Goal: Information Seeking & Learning: Check status

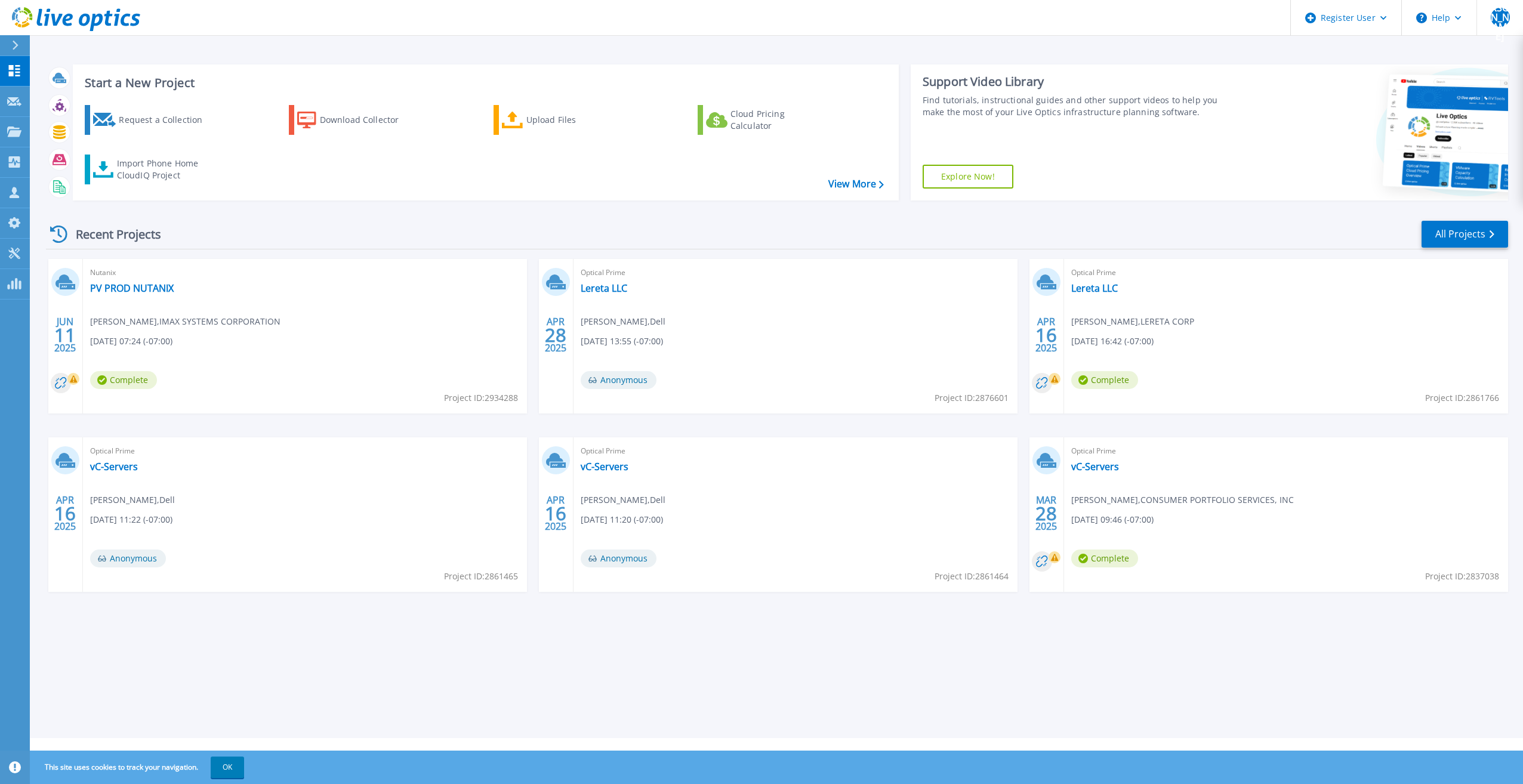
click at [24, 33] on link at bounding box center [70, 17] width 140 height 36
click at [22, 44] on div at bounding box center [20, 45] width 19 height 20
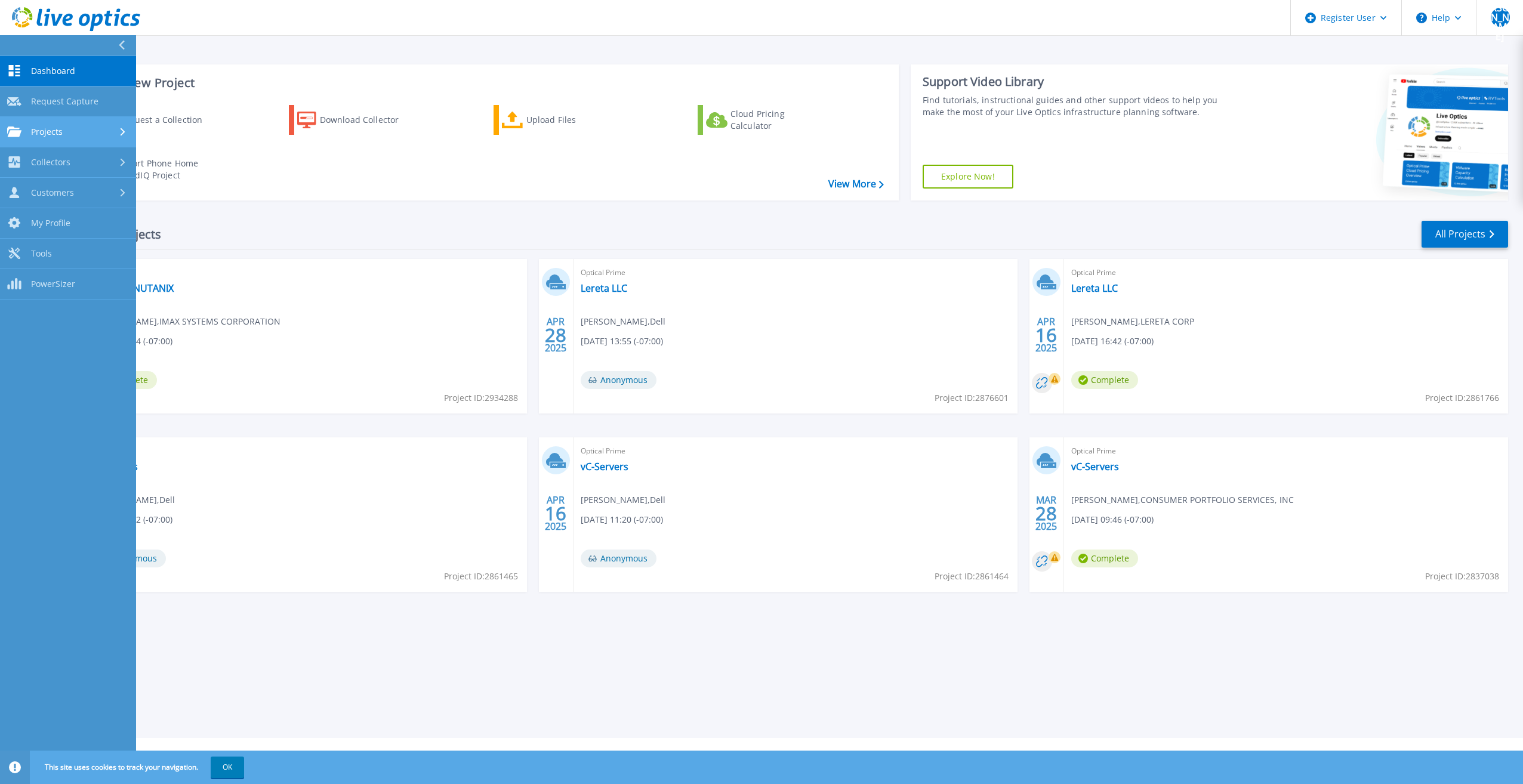
click at [96, 134] on div "Projects" at bounding box center [68, 132] width 122 height 11
click at [95, 164] on link "Search Projects" at bounding box center [68, 163] width 136 height 31
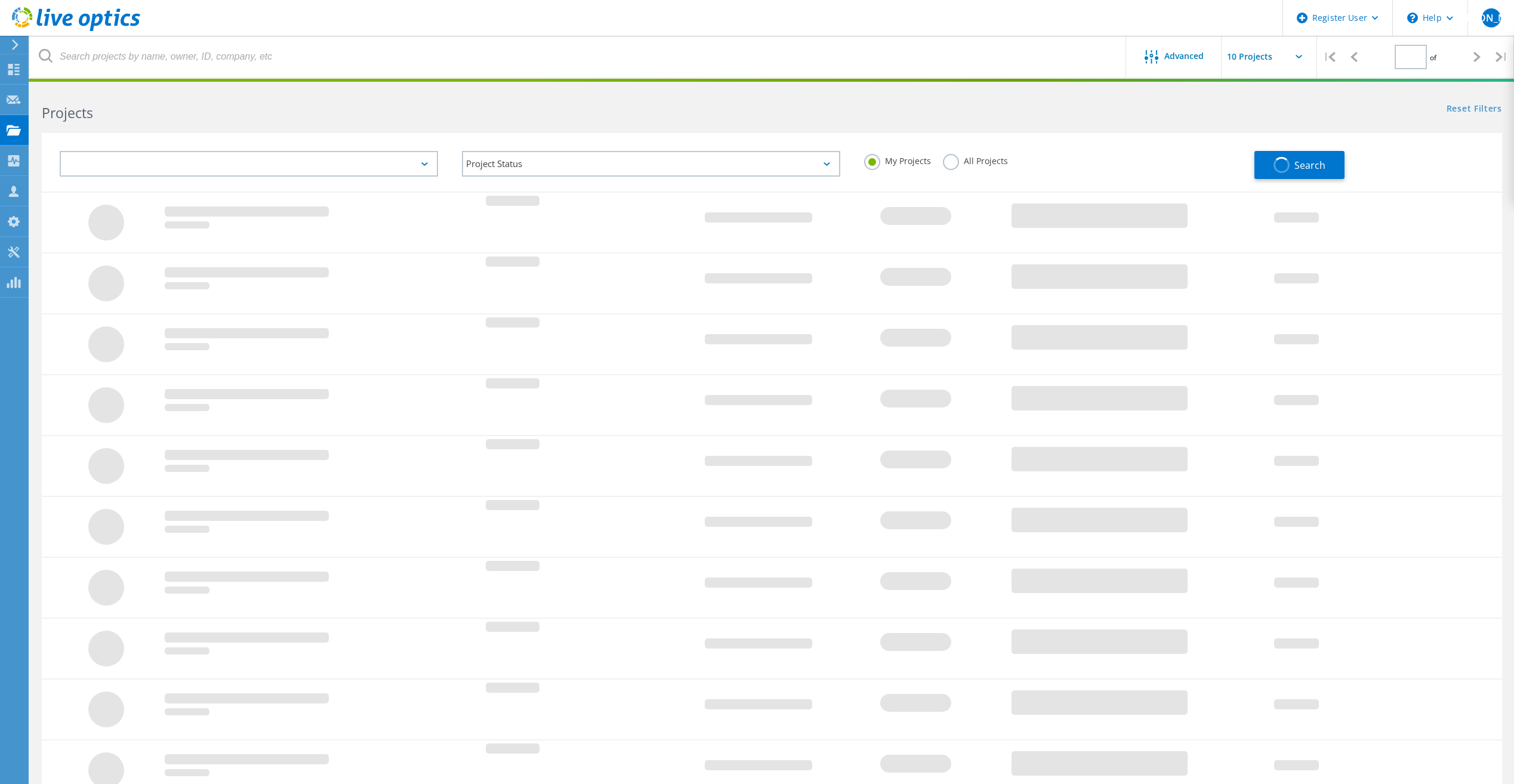
type input "1"
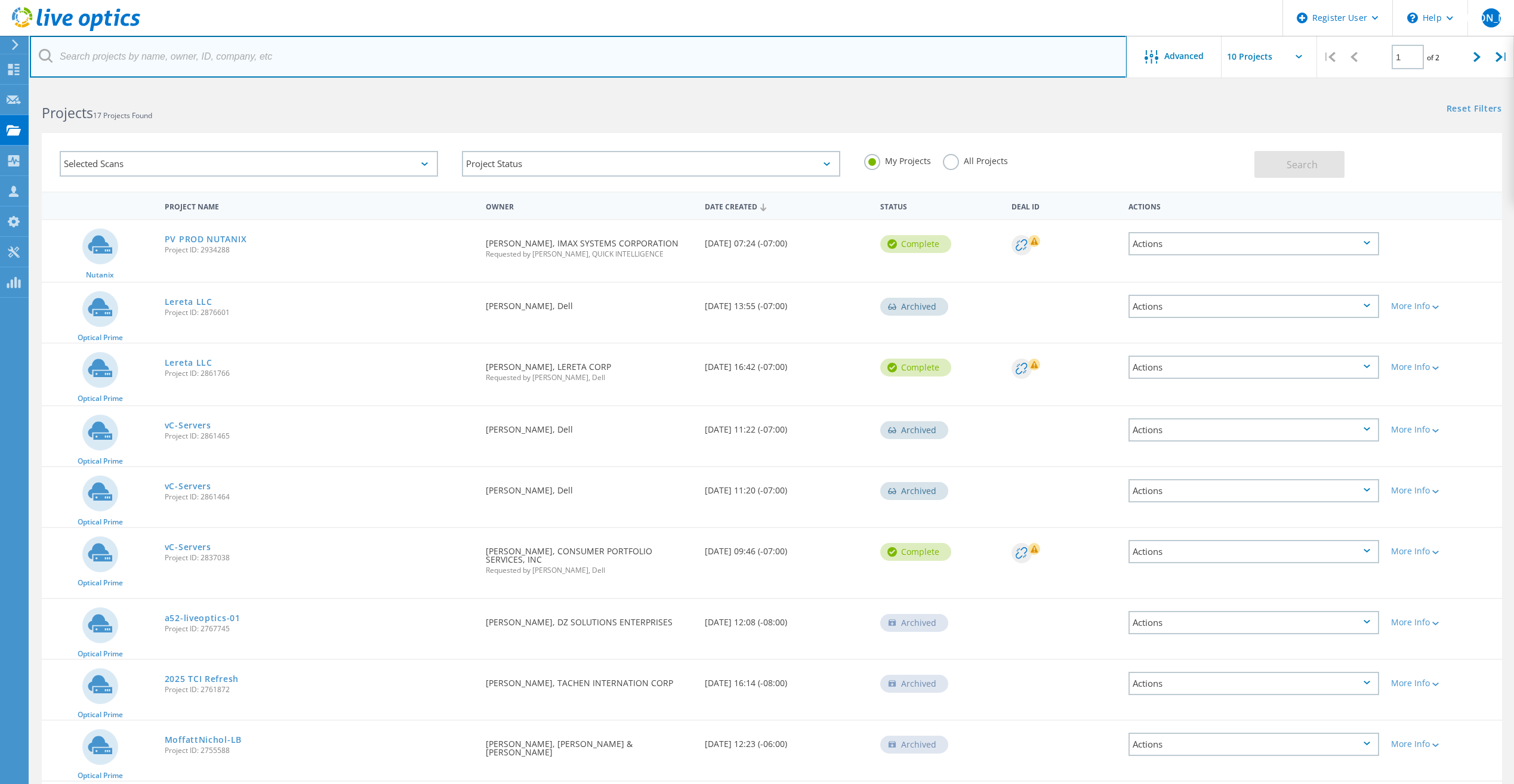
click at [227, 45] on input "text" at bounding box center [578, 56] width 1097 height 42
type input "sheriff"
drag, startPoint x: 348, startPoint y: 40, endPoint x: -2, endPoint y: 45, distance: 350.0
click at [0, 45] on html "Register User \n Help Explore Helpful Articles Contact Support JA Dell User Jes…" at bounding box center [757, 444] width 1514 height 889
paste input "Sherif.Youssef@cathaybank.com"
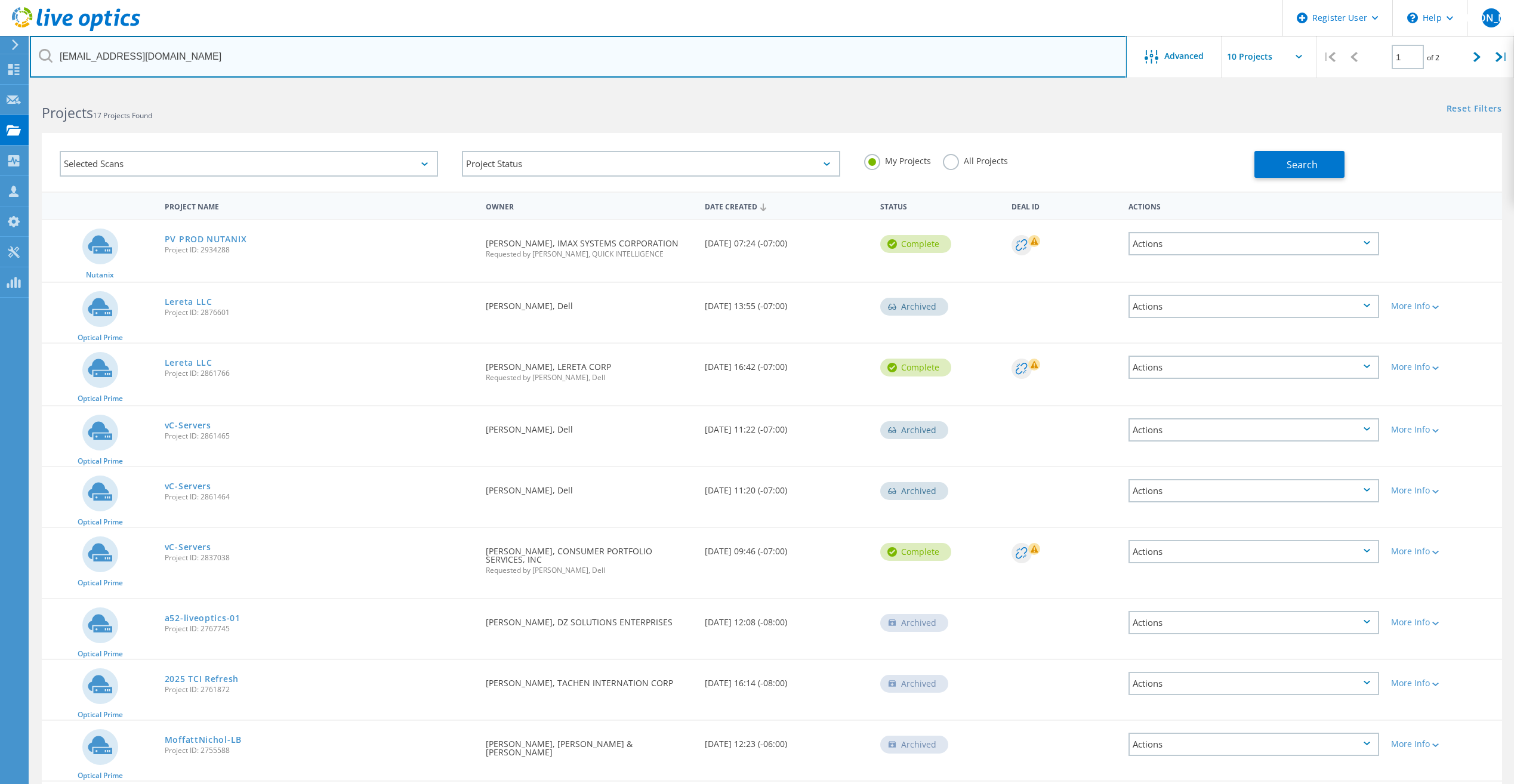
click at [325, 56] on input "Sherif.Youssef@cathaybank.com" at bounding box center [578, 56] width 1097 height 42
type input "Sherif.Youssef@cathaybank.com"
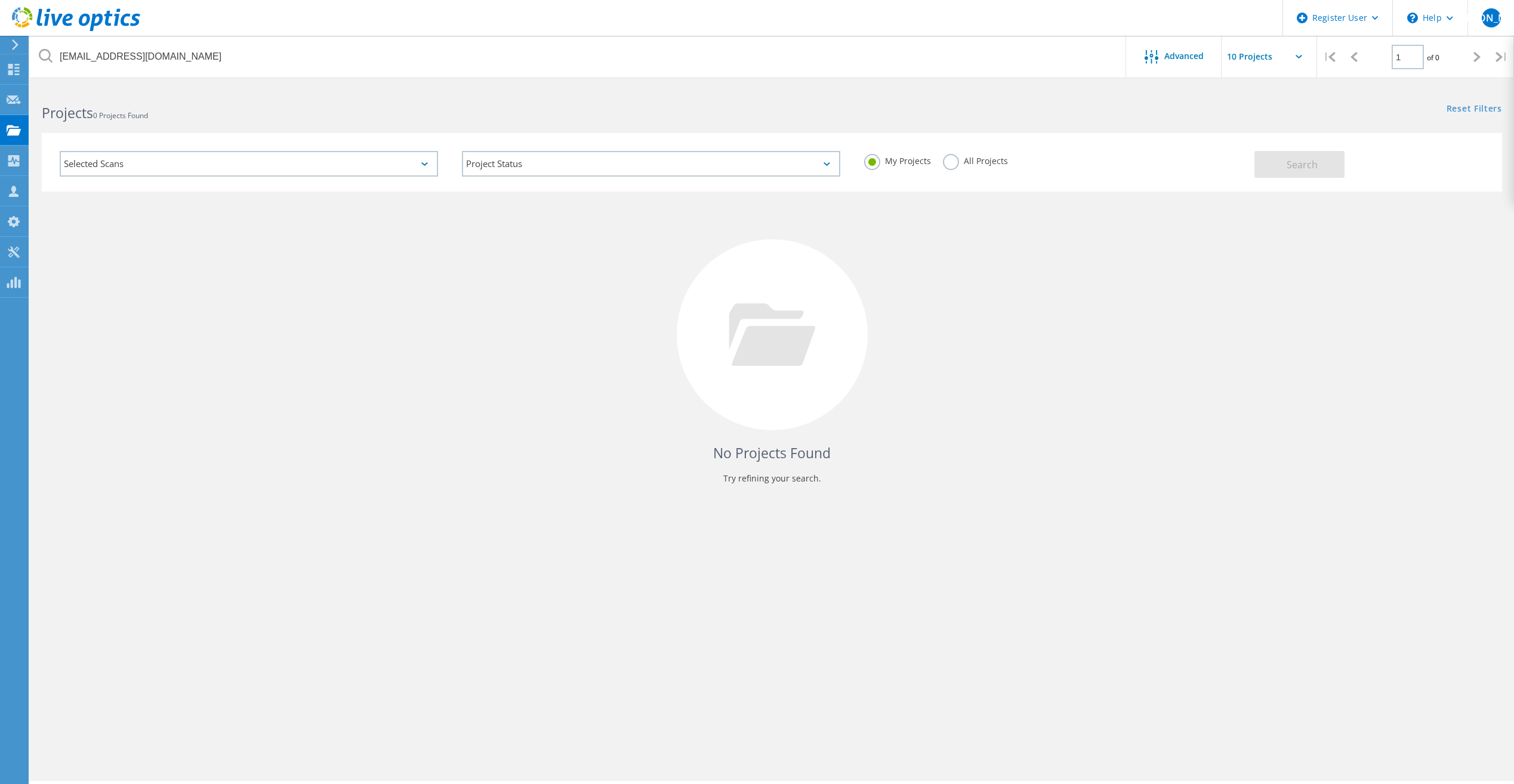
click at [425, 166] on div "Selected Scans" at bounding box center [249, 164] width 378 height 26
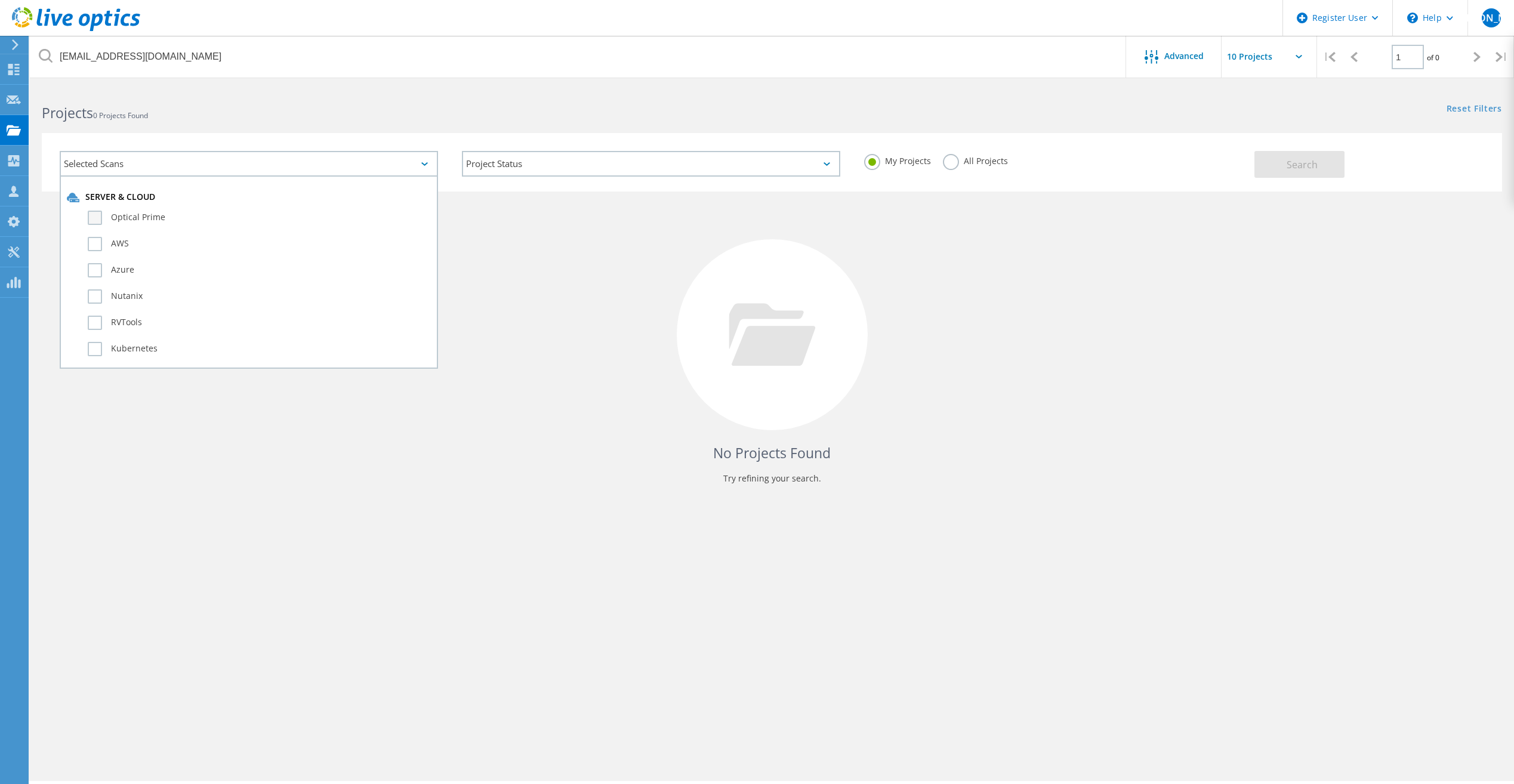
click at [98, 219] on label "Optical Prime" at bounding box center [260, 218] width 343 height 14
click at [0, 0] on input "Optical Prime" at bounding box center [0, 0] width 0 height 0
click at [623, 273] on div "No Projects Found Try refining your search." at bounding box center [772, 346] width 1460 height 308
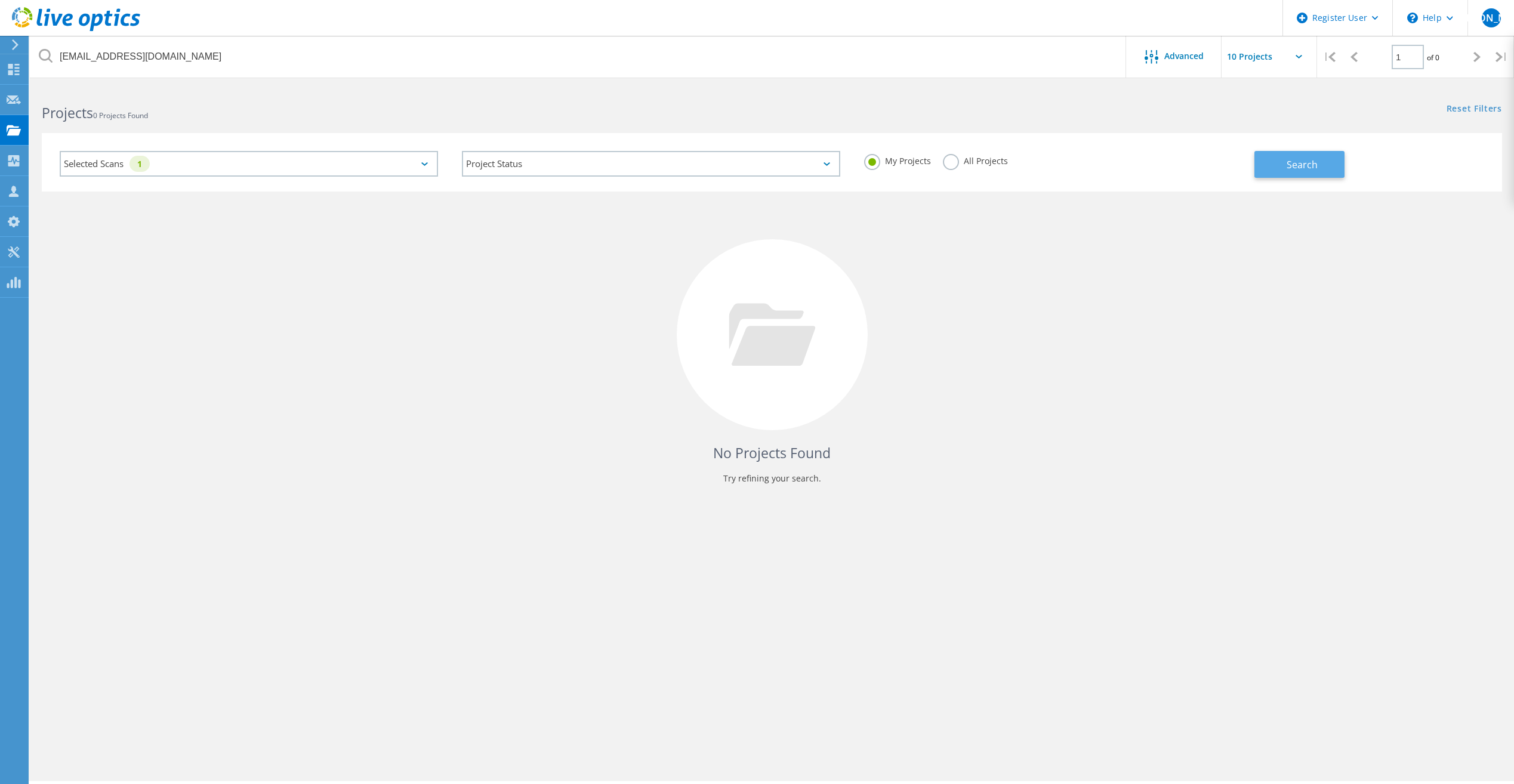
click at [1325, 161] on button "Search" at bounding box center [1300, 164] width 90 height 27
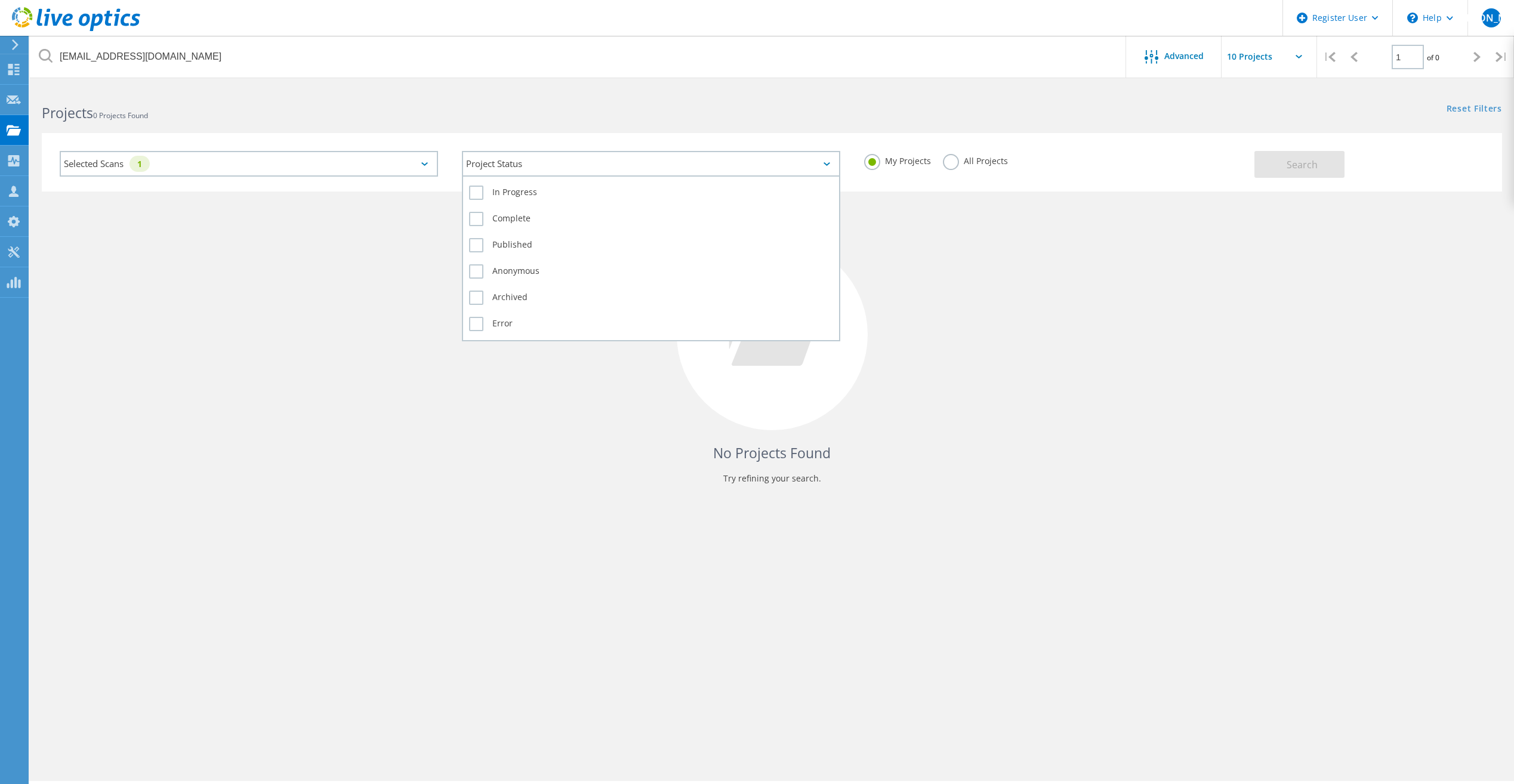
click at [821, 161] on div "Project Status" at bounding box center [651, 164] width 378 height 26
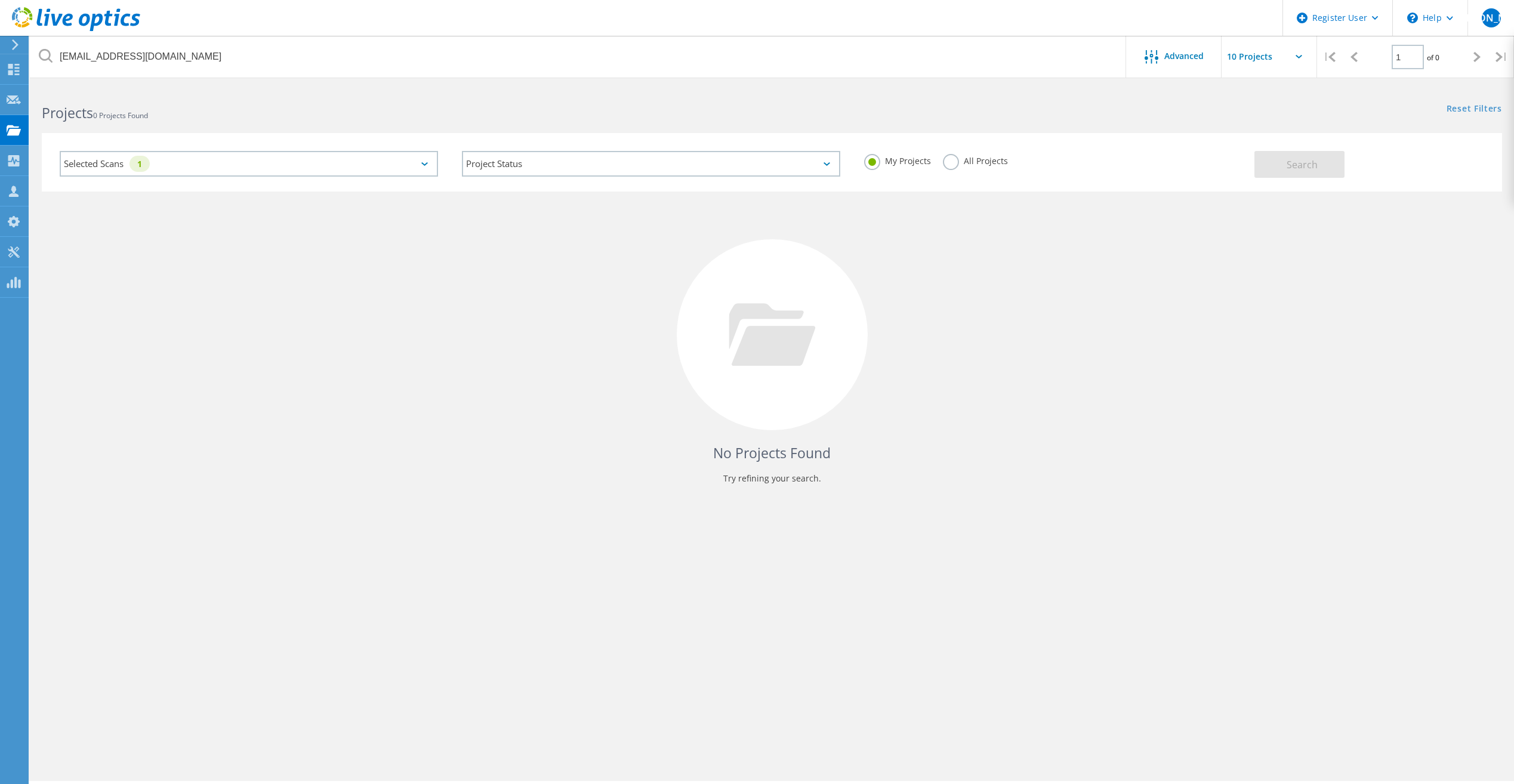
click at [940, 158] on div "My Projects All Projects" at bounding box center [1053, 161] width 402 height 44
click at [953, 160] on label "All Projects" at bounding box center [975, 160] width 65 height 11
click at [0, 0] on input "All Projects" at bounding box center [0, 0] width 0 height 0
click at [1324, 160] on button "Search" at bounding box center [1300, 164] width 90 height 27
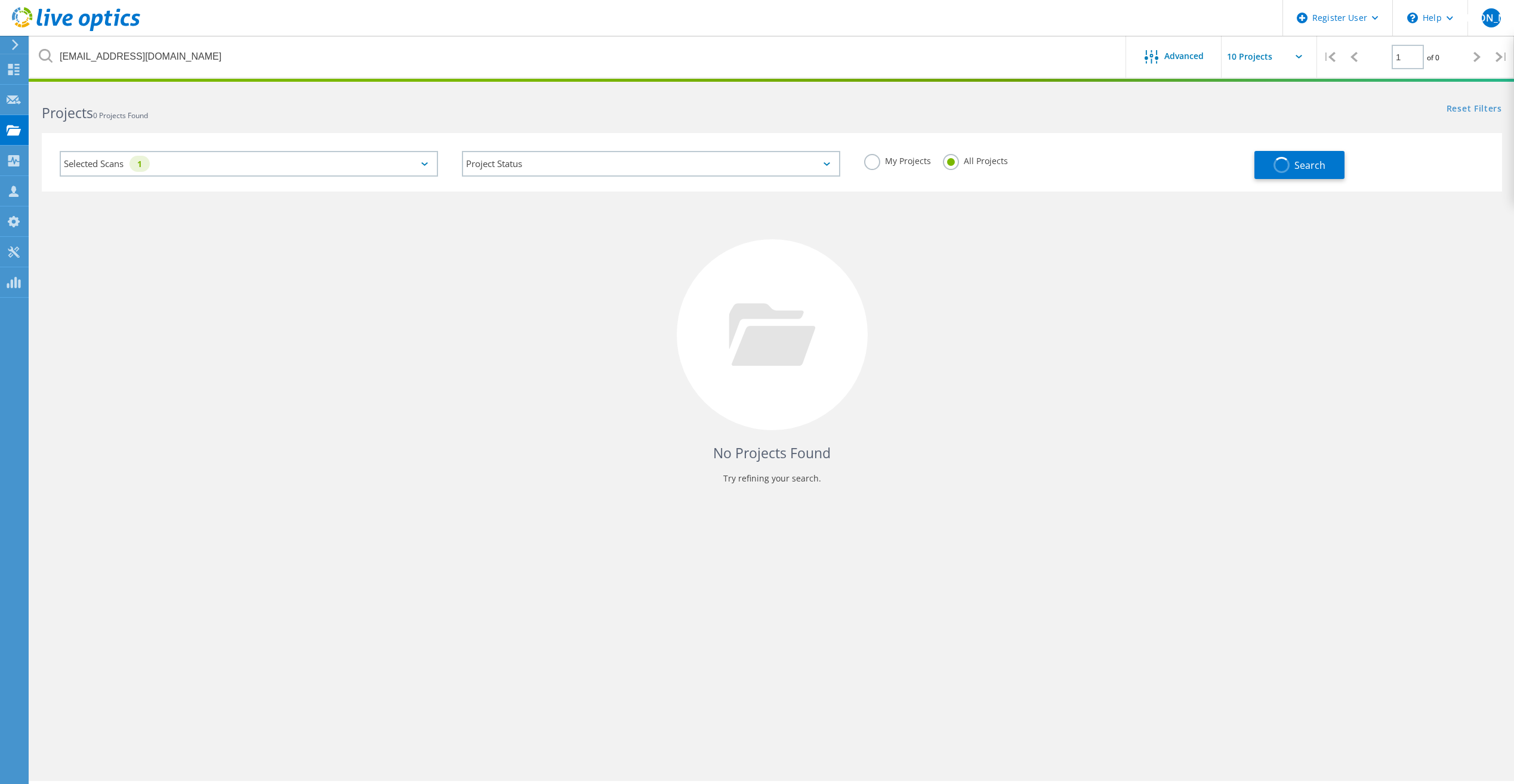
click at [439, 160] on div "Selected Scans 1" at bounding box center [249, 164] width 402 height 49
click at [422, 160] on div "Selected Scans 1" at bounding box center [249, 164] width 378 height 26
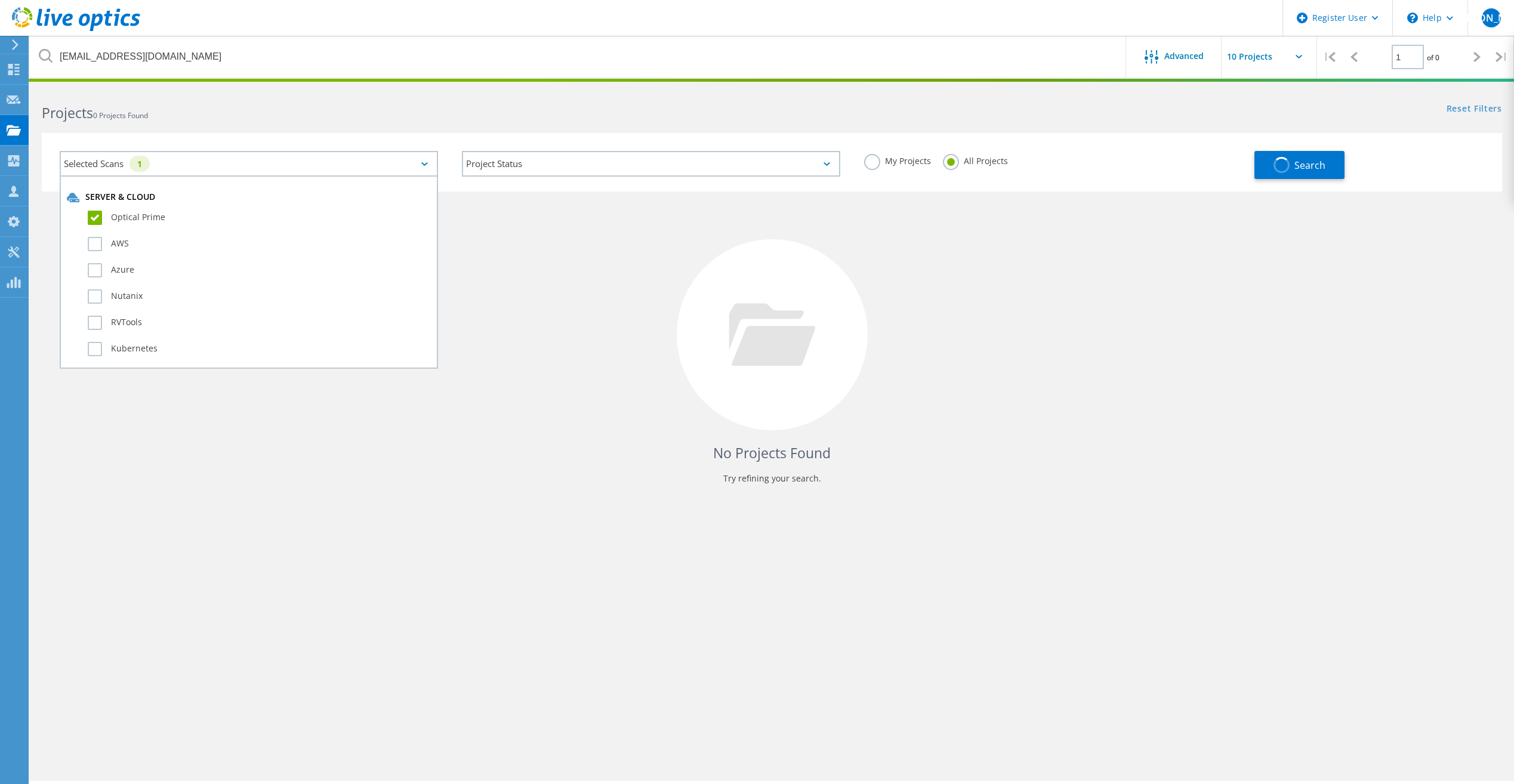
click at [102, 219] on label "Optical Prime" at bounding box center [260, 218] width 343 height 14
click at [0, 0] on input "Optical Prime" at bounding box center [0, 0] width 0 height 0
drag, startPoint x: 681, startPoint y: 318, endPoint x: 864, endPoint y: 247, distance: 196.3
click at [681, 318] on div at bounding box center [772, 334] width 191 height 191
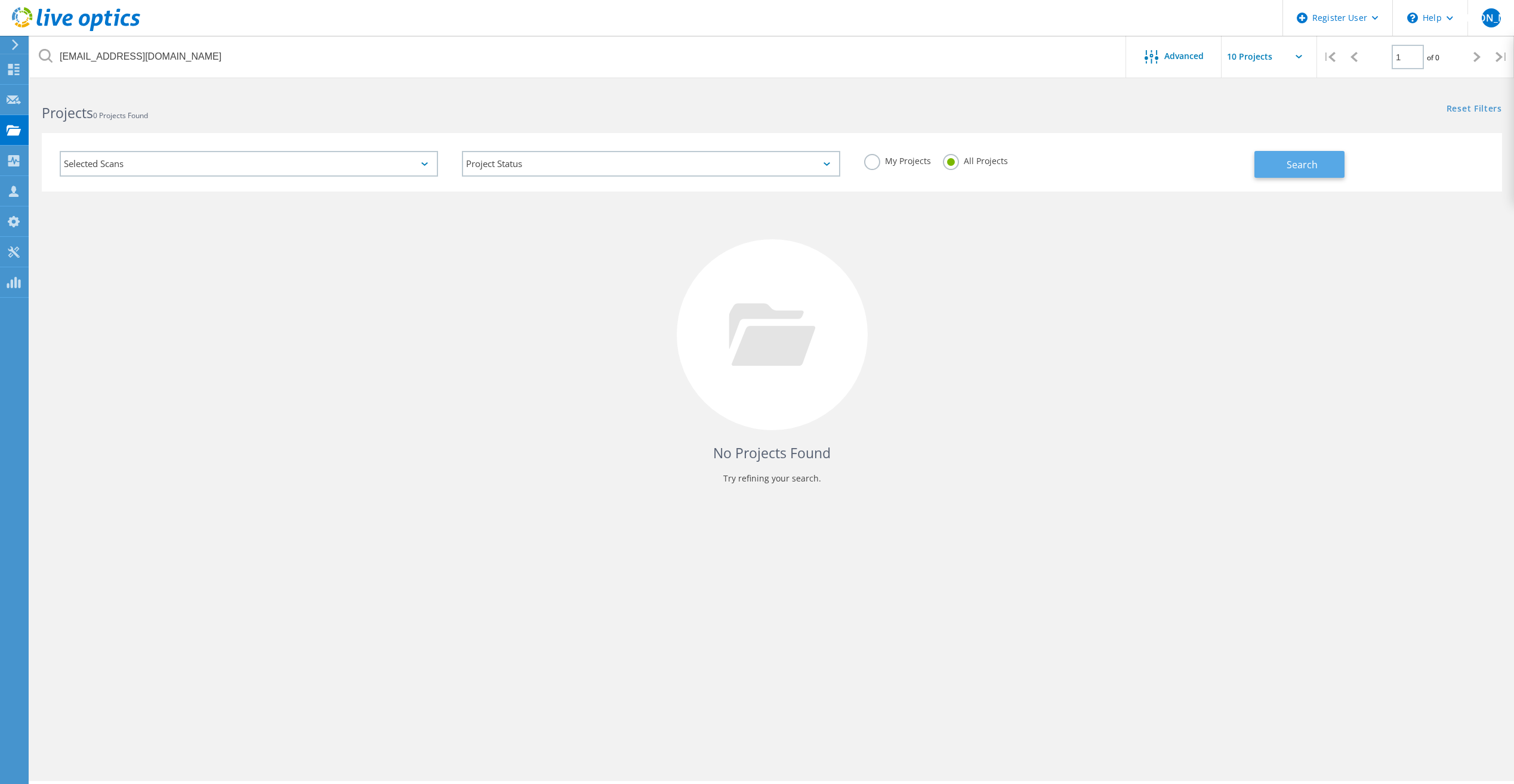
click at [1272, 170] on button "Search" at bounding box center [1300, 164] width 90 height 27
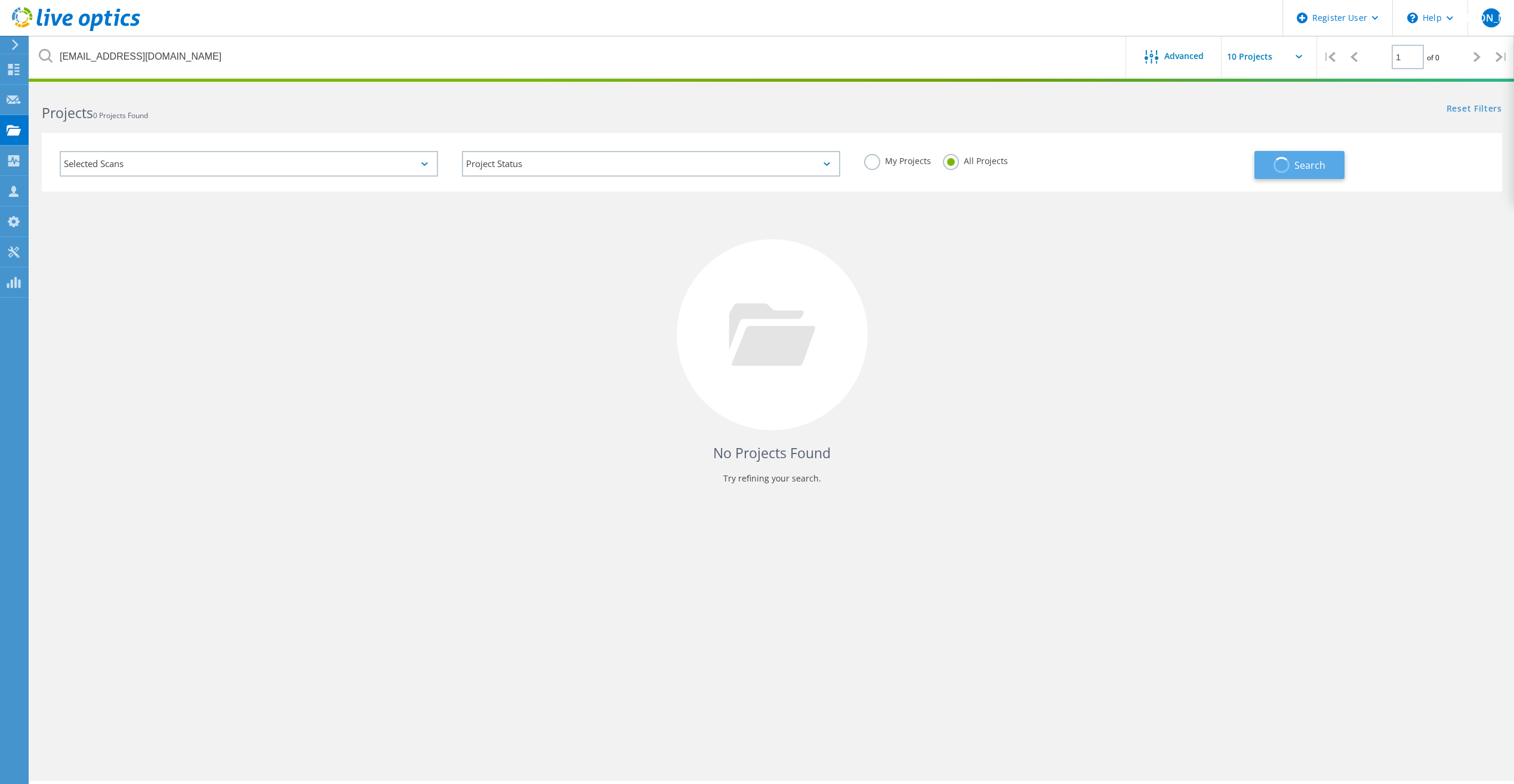
click at [1272, 170] on button "Search" at bounding box center [1300, 165] width 90 height 28
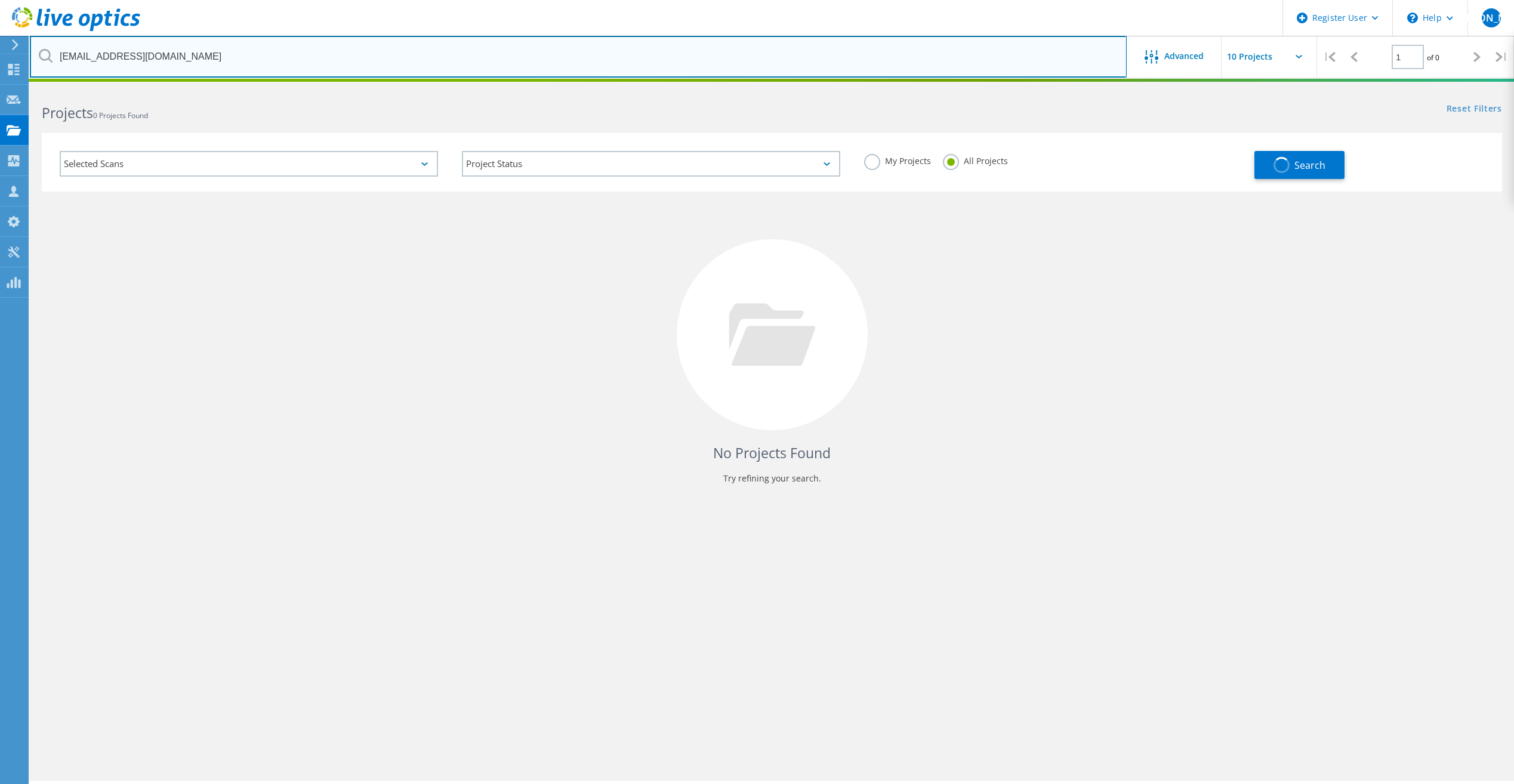
click at [471, 39] on input "Sherif.Youssef@cathaybank.com" at bounding box center [578, 56] width 1097 height 42
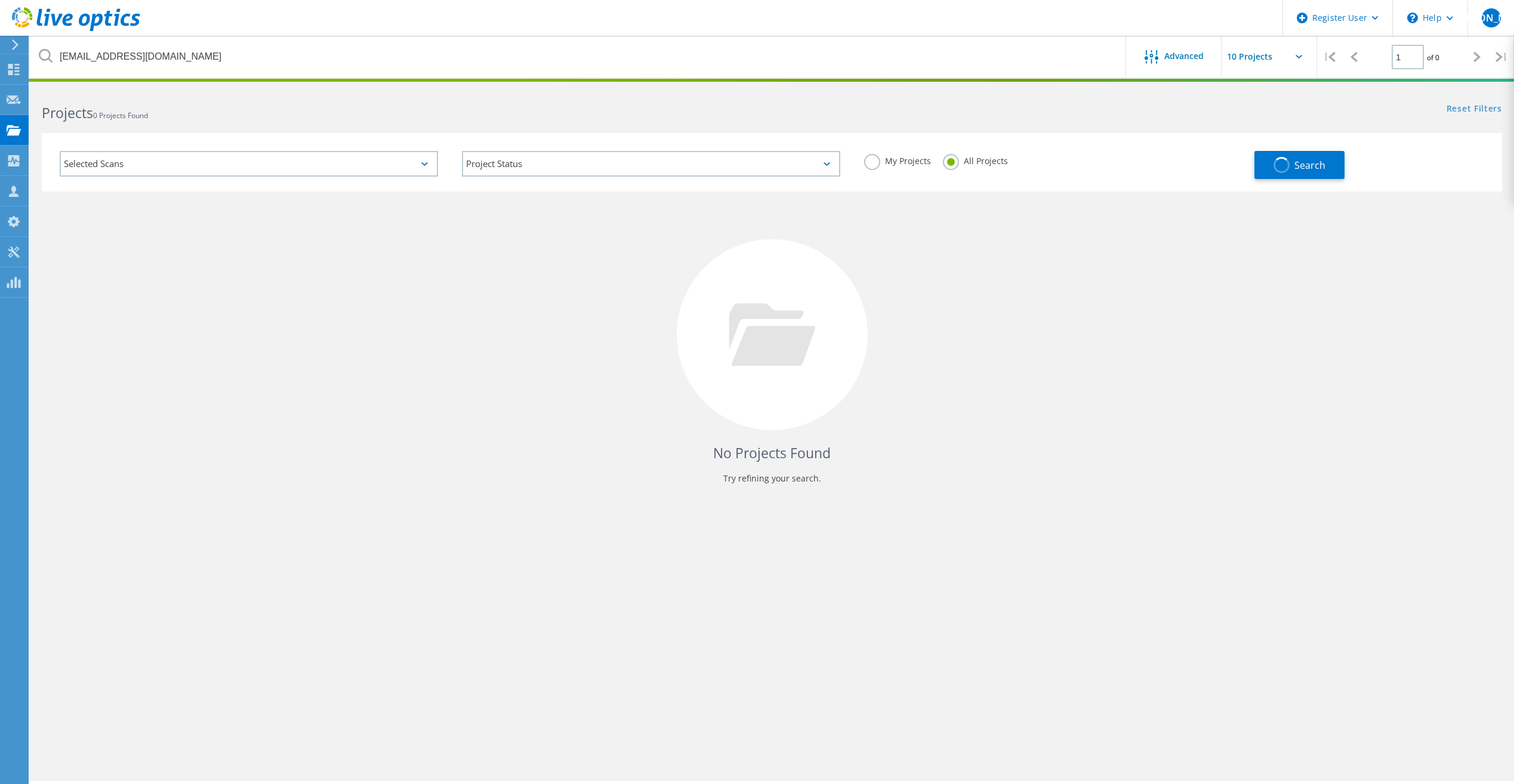
click at [875, 405] on div "No Projects Found Try refining your search." at bounding box center [772, 346] width 1460 height 308
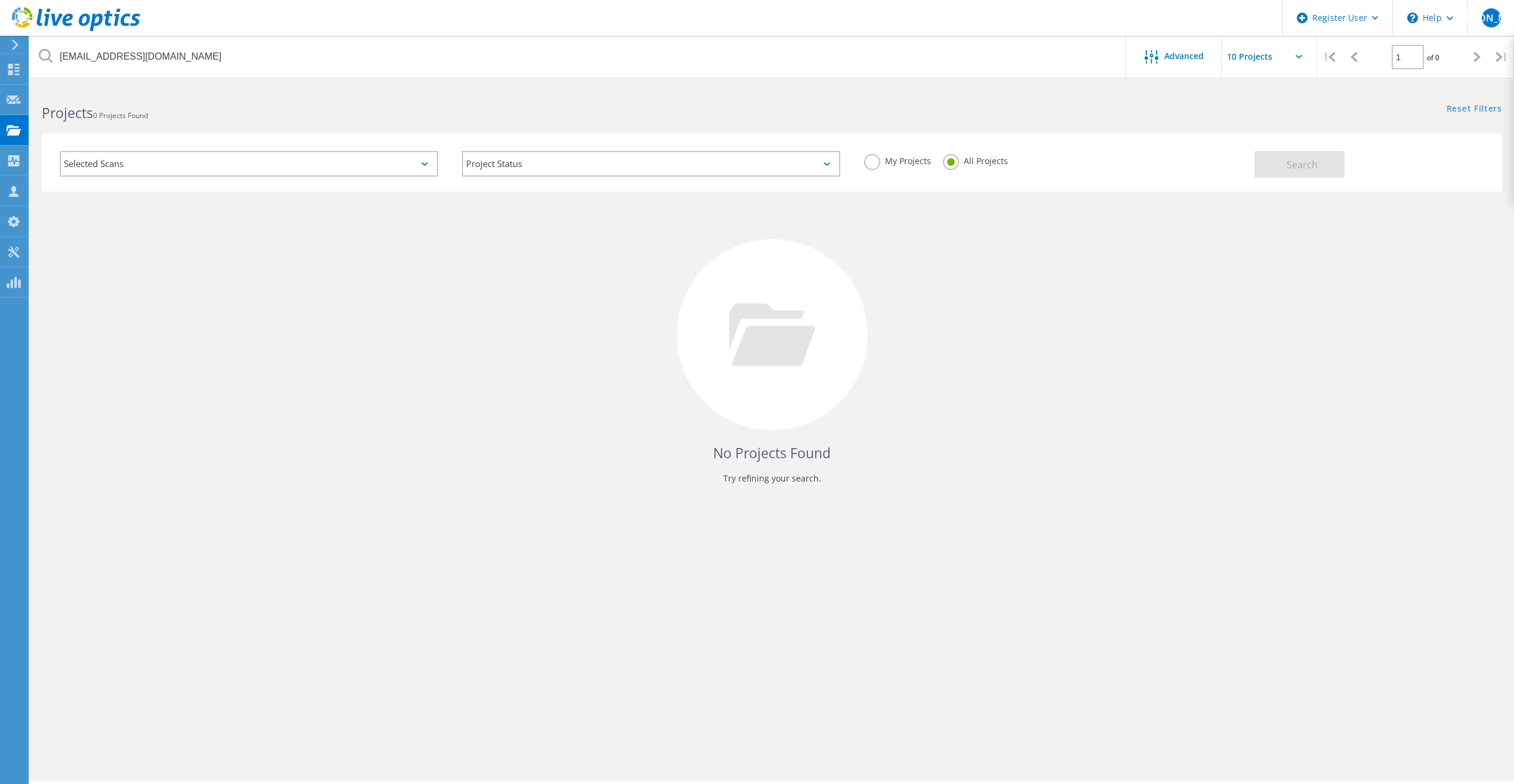
click at [872, 378] on div "No Projects Found Try refining your search." at bounding box center [772, 346] width 1460 height 308
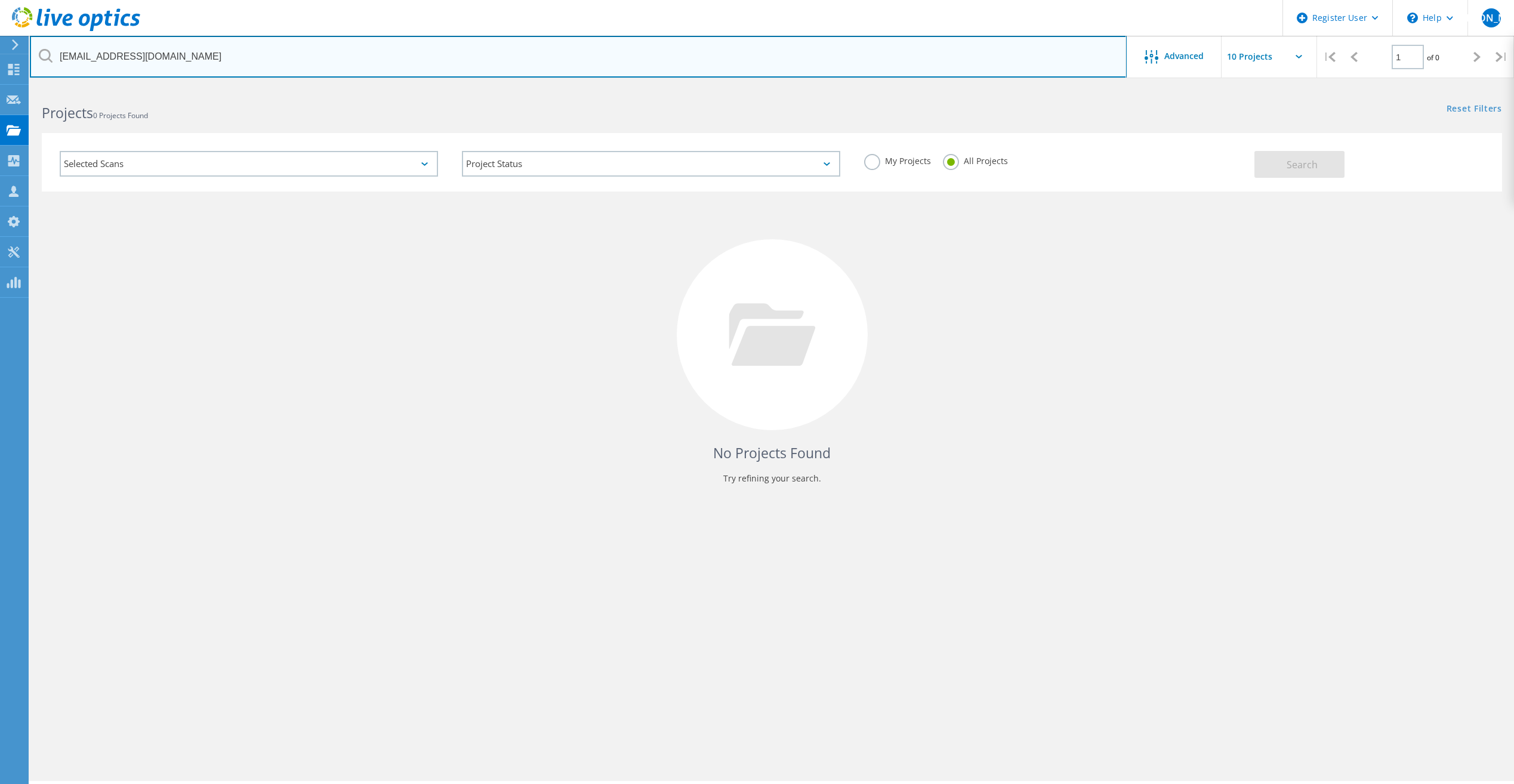
click at [369, 58] on input "Sherif.Youssef@cathaybank.com" at bounding box center [578, 56] width 1097 height 42
